Goal: Information Seeking & Learning: Learn about a topic

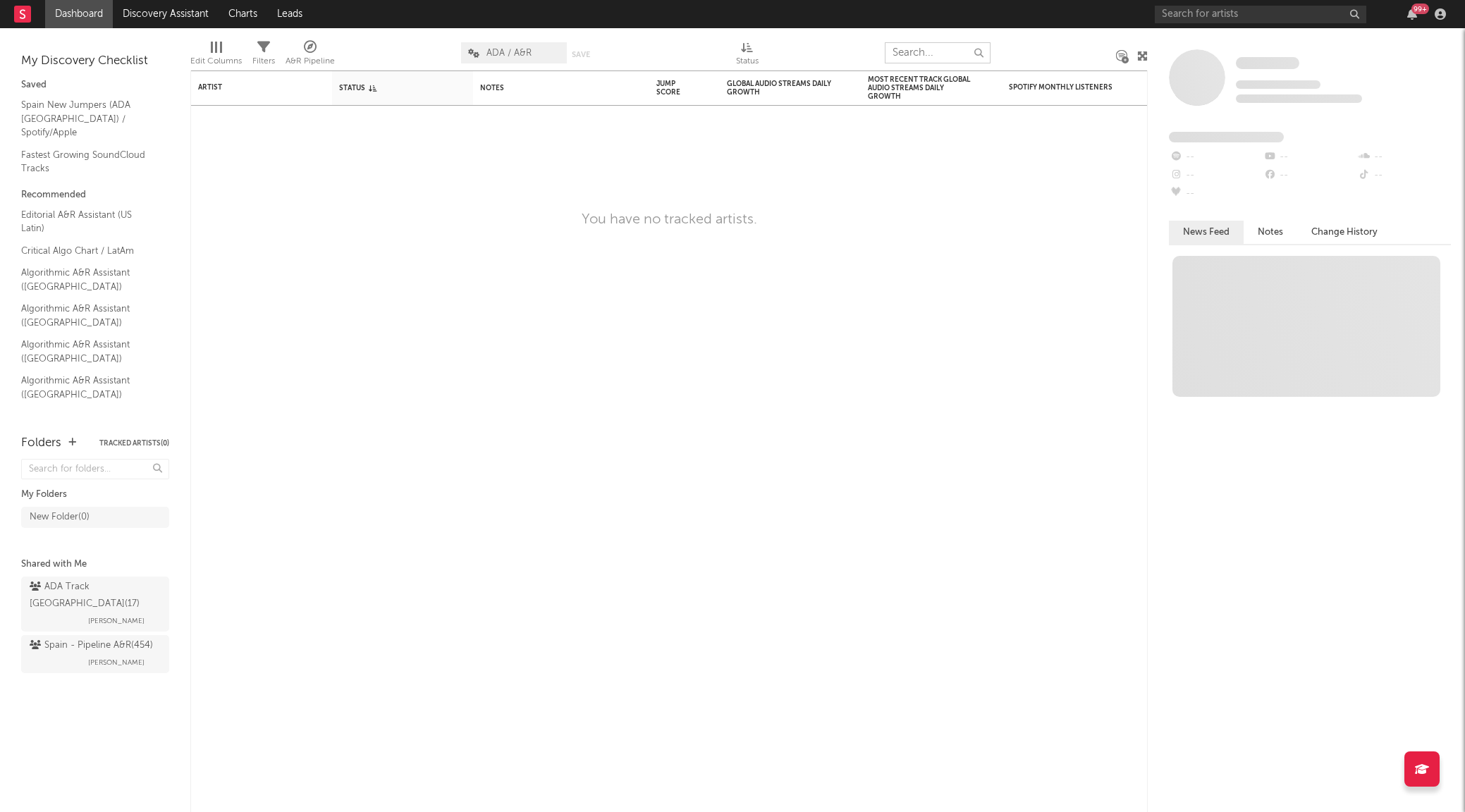
click at [940, 53] on input "text" at bounding box center [938, 53] width 105 height 21
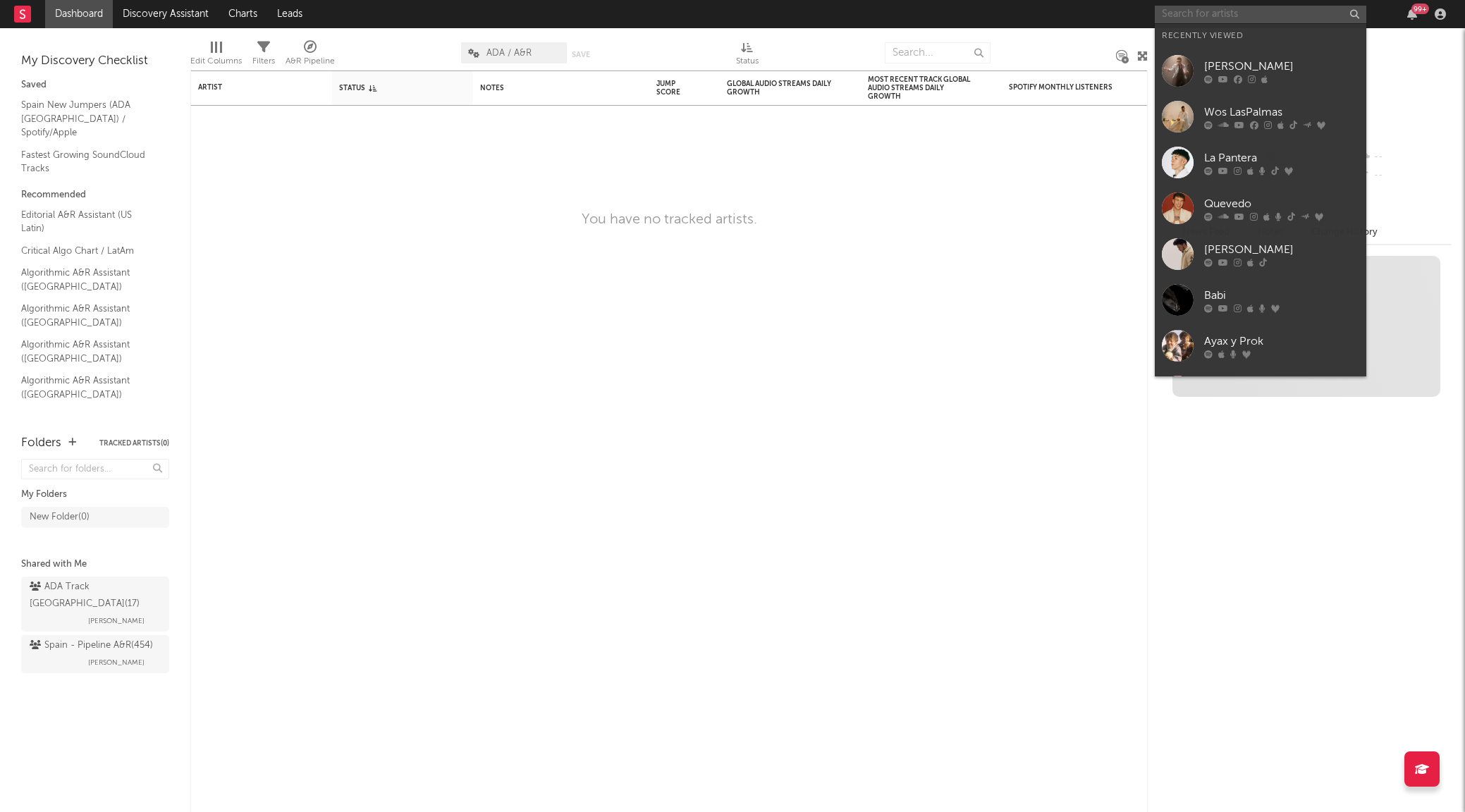
click at [1265, 14] on input "text" at bounding box center [1260, 14] width 212 height 18
click at [1239, 116] on div "Wos LasPalmas" at bounding box center [1281, 112] width 155 height 17
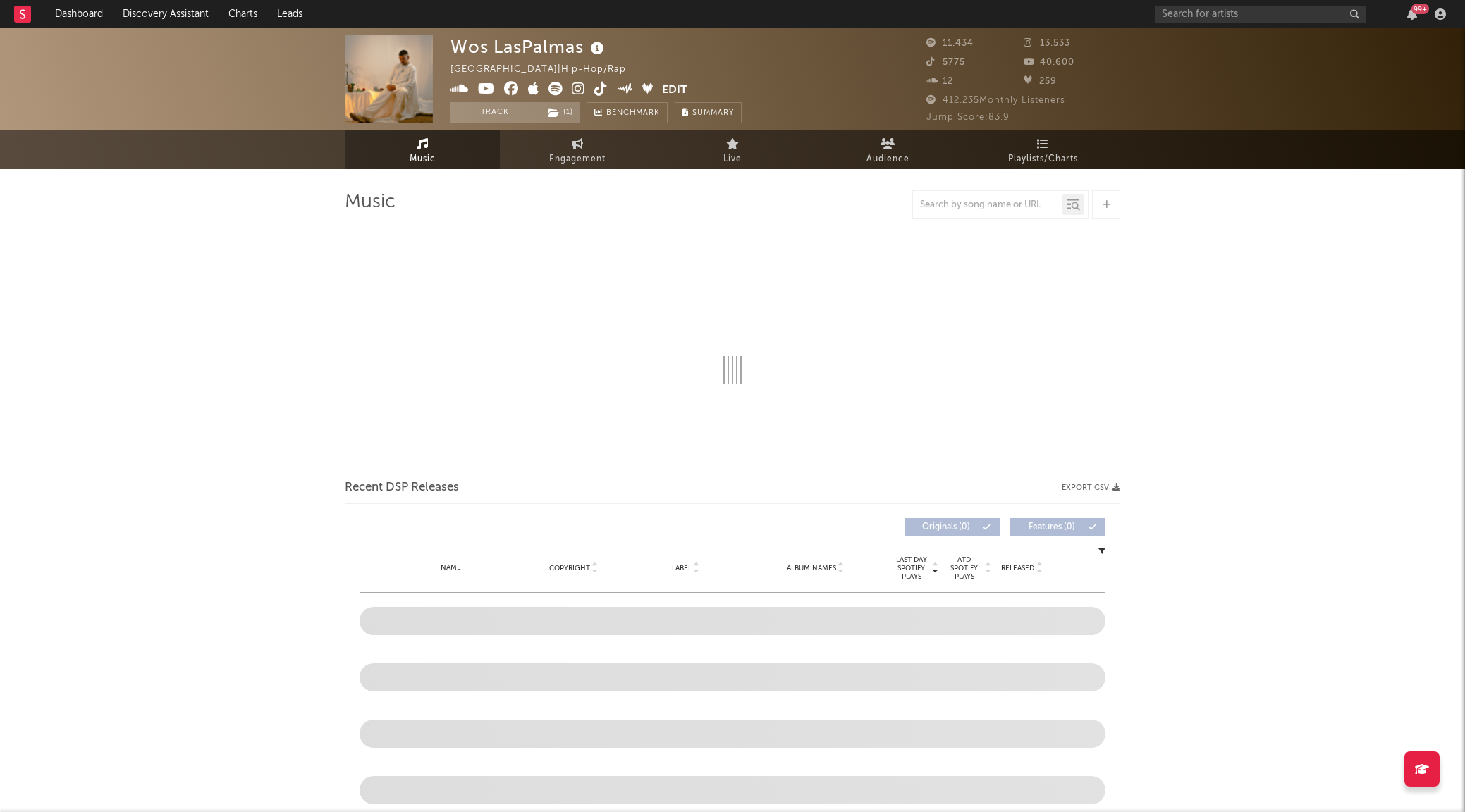
select select "6m"
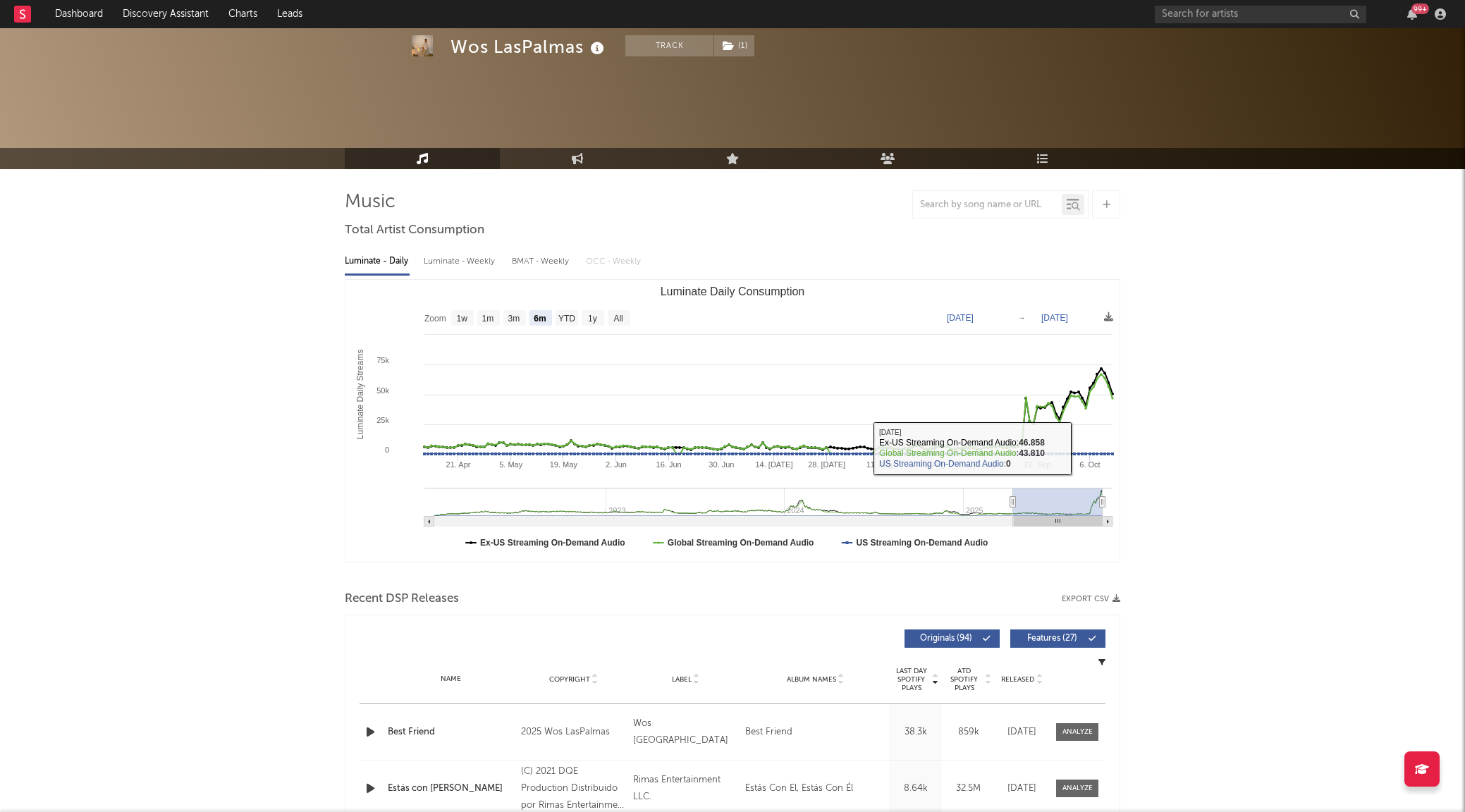
scroll to position [257, 0]
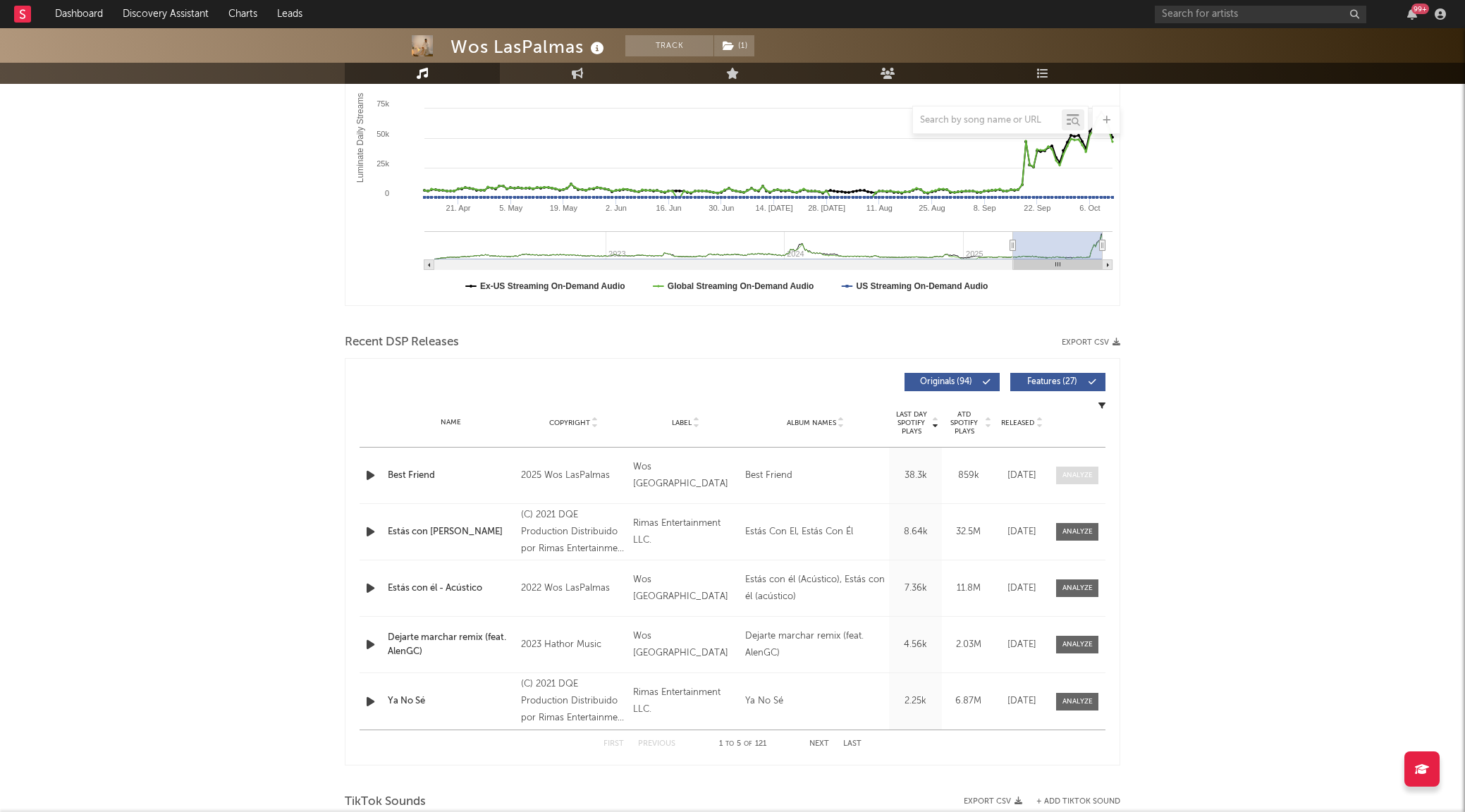
click at [1080, 477] on div at bounding box center [1077, 475] width 30 height 11
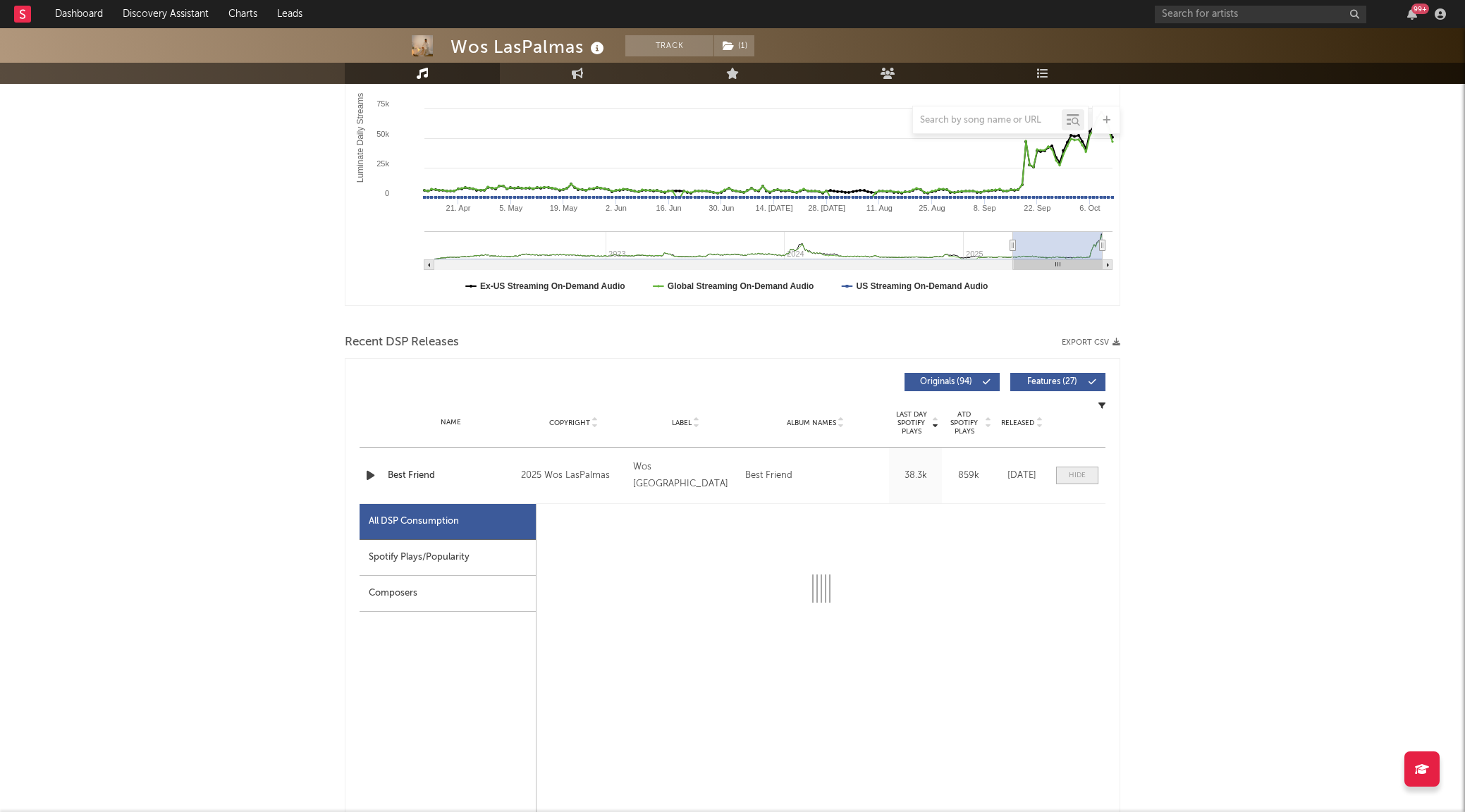
select select "1w"
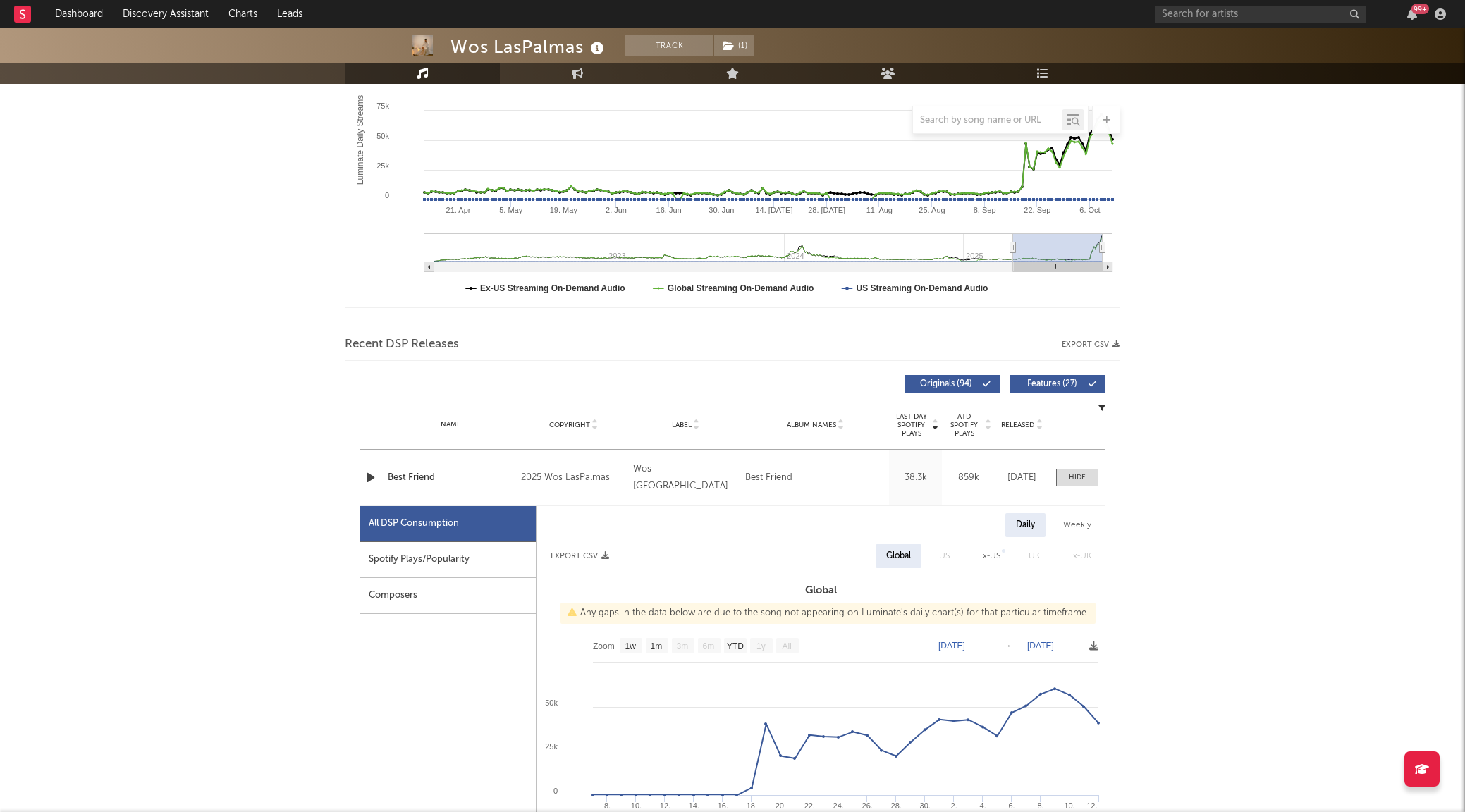
scroll to position [0, 0]
